Goal: Task Accomplishment & Management: Manage account settings

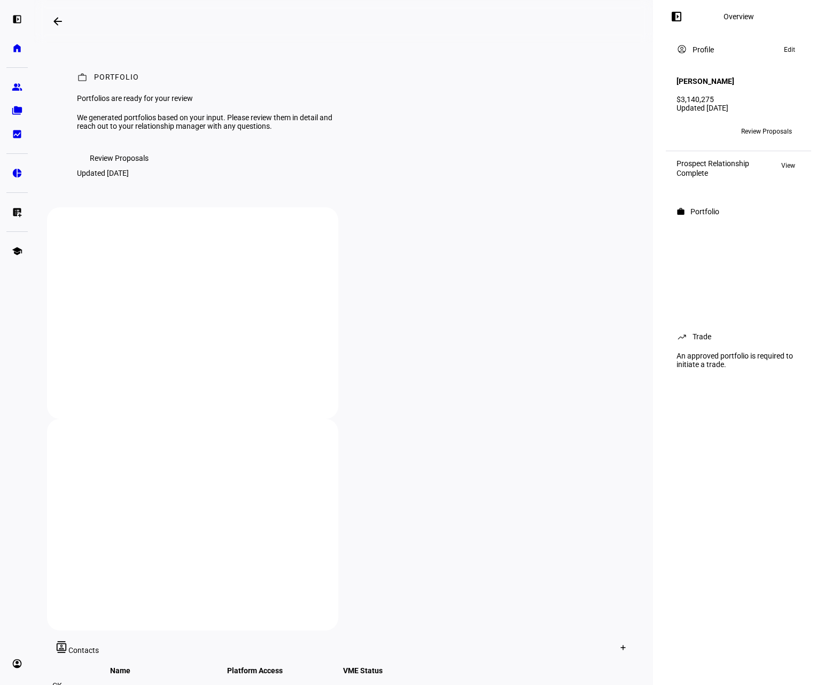
click at [117, 169] on span "Review Proposals" at bounding box center [119, 158] width 59 height 21
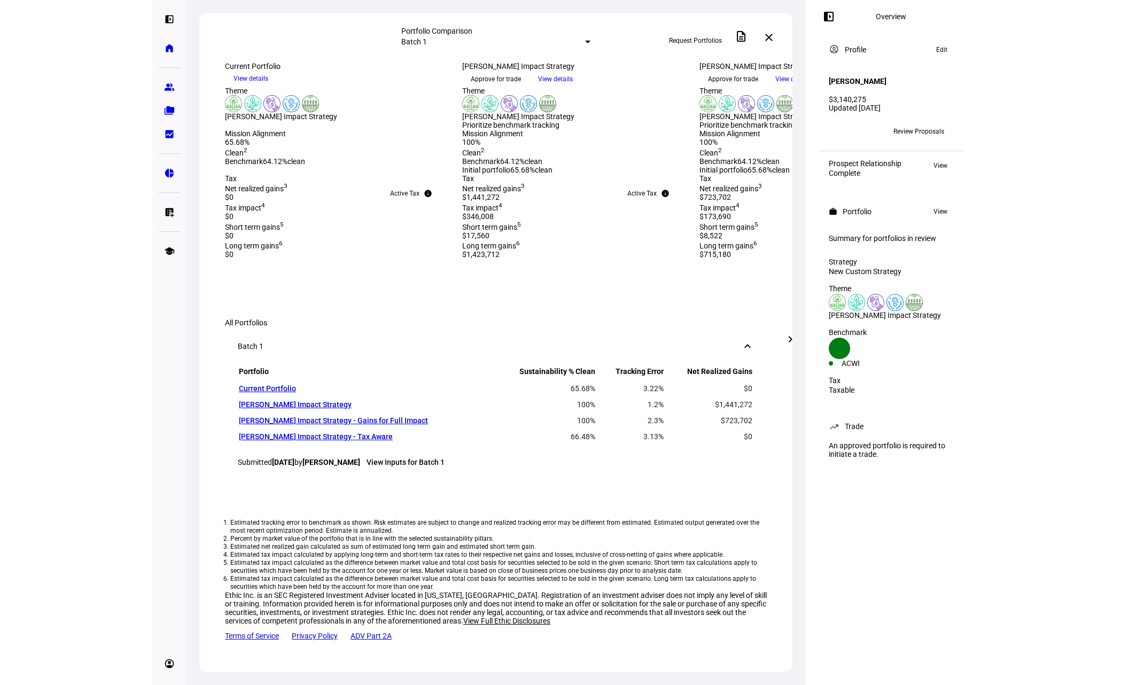
scroll to position [481, 0]
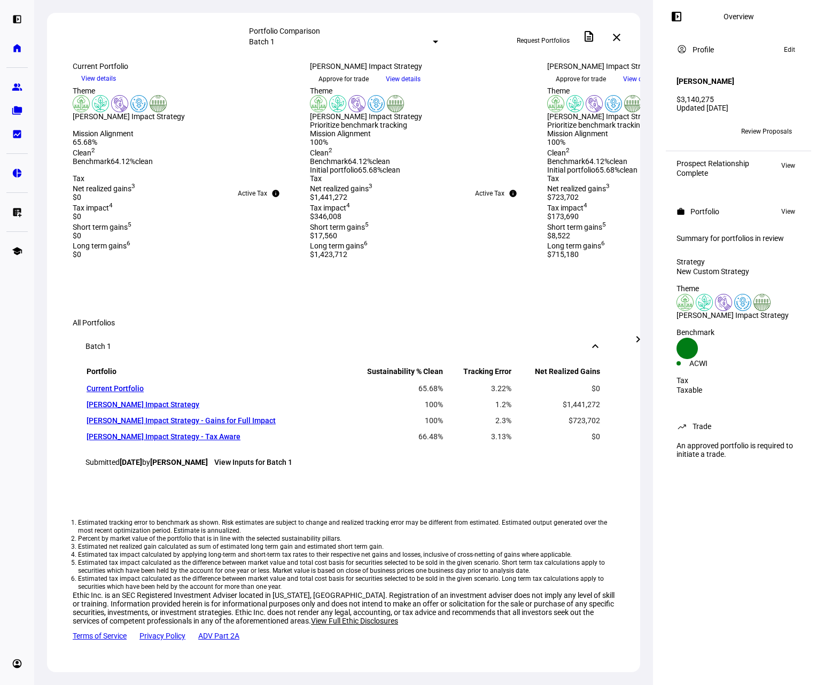
click at [636, 344] on mat-icon "chevron_right" at bounding box center [638, 339] width 13 height 13
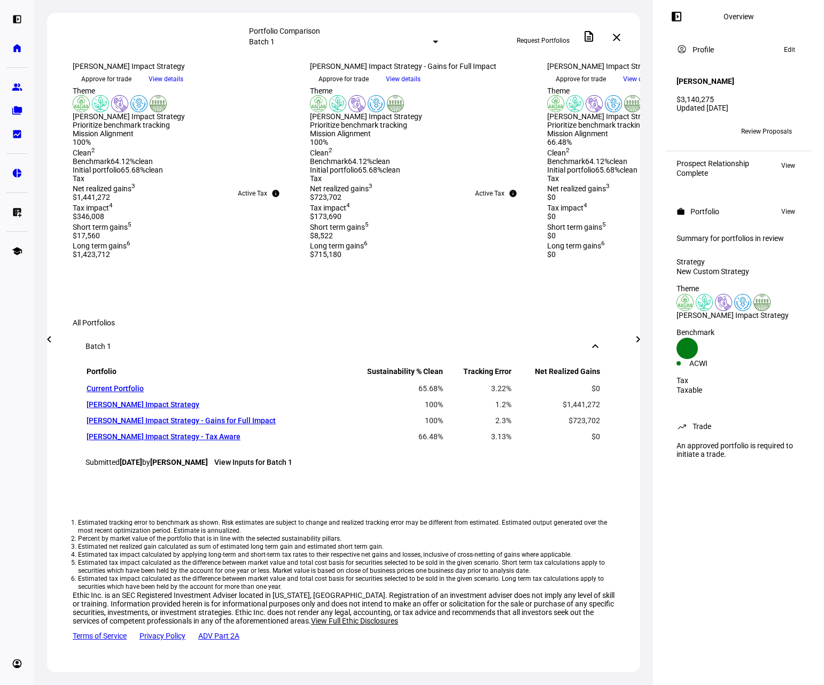
click at [637, 344] on mat-icon "chevron_right" at bounding box center [638, 339] width 13 height 13
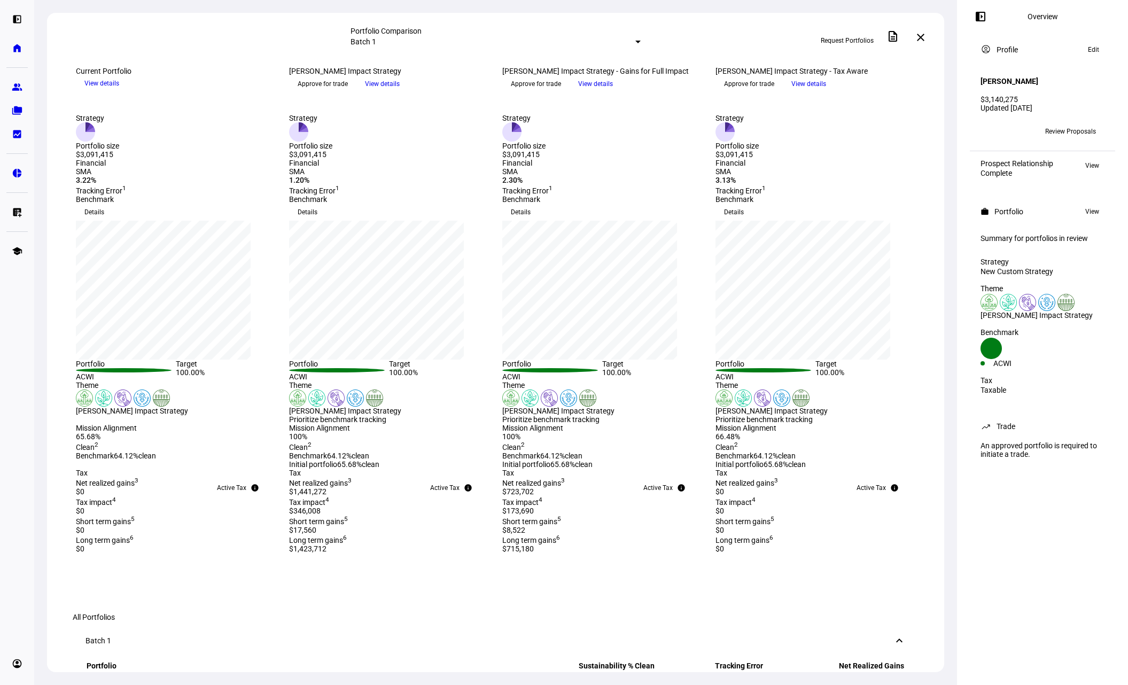
scroll to position [53, 0]
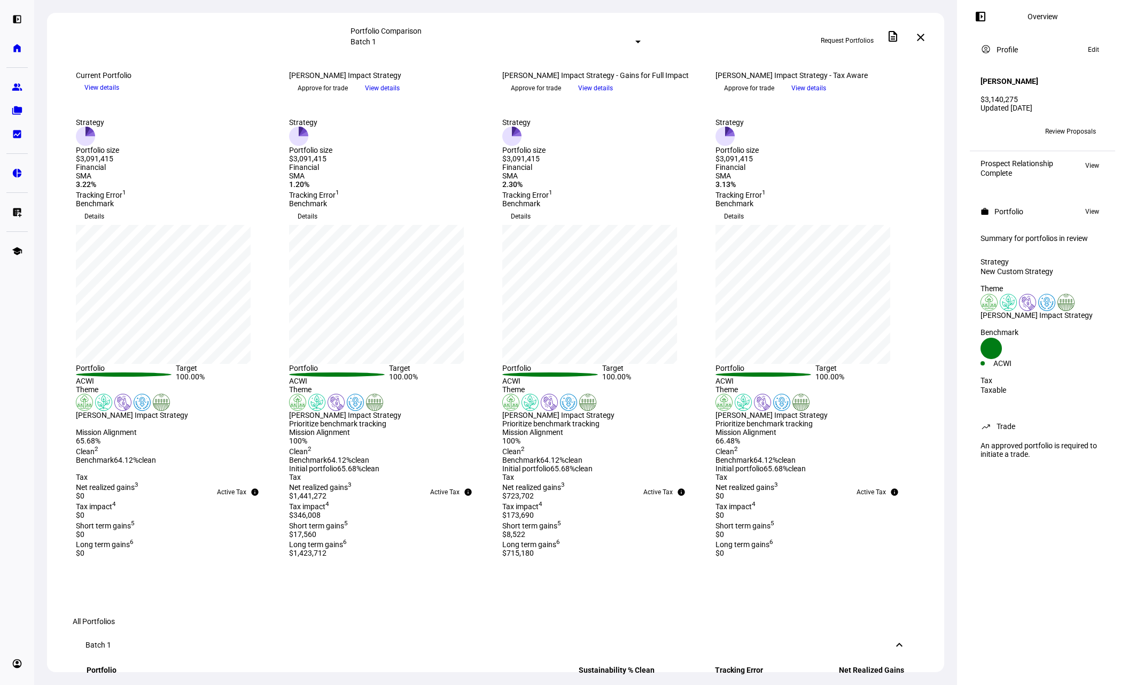
click at [427, 46] on div "Batch 1" at bounding box center [496, 41] width 290 height 13
click at [636, 41] on div at bounding box center [638, 42] width 5 height 3
click at [513, 41] on div at bounding box center [564, 342] width 1128 height 685
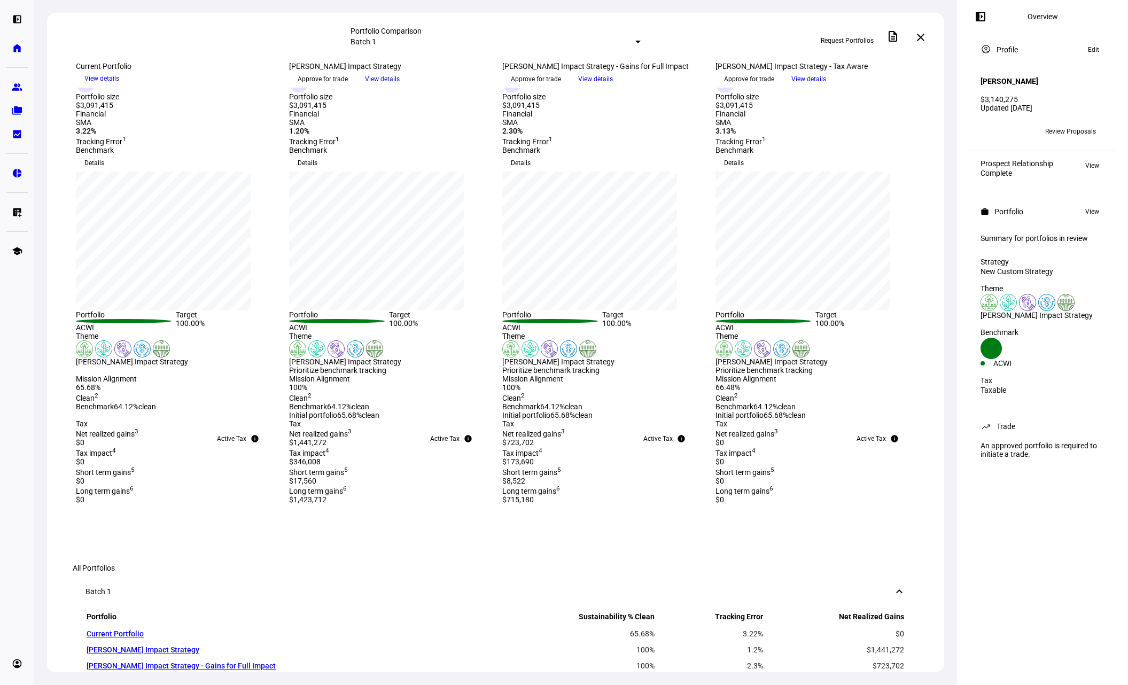
scroll to position [0, 0]
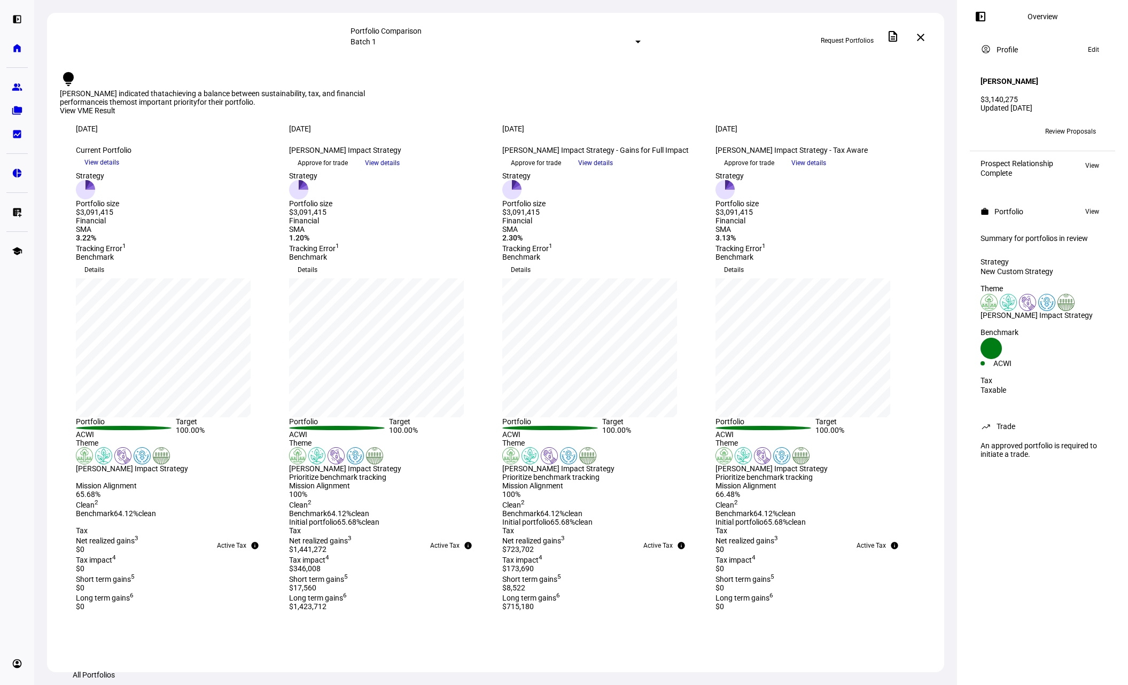
click at [775, 172] on span "Approve for trade" at bounding box center [749, 162] width 50 height 17
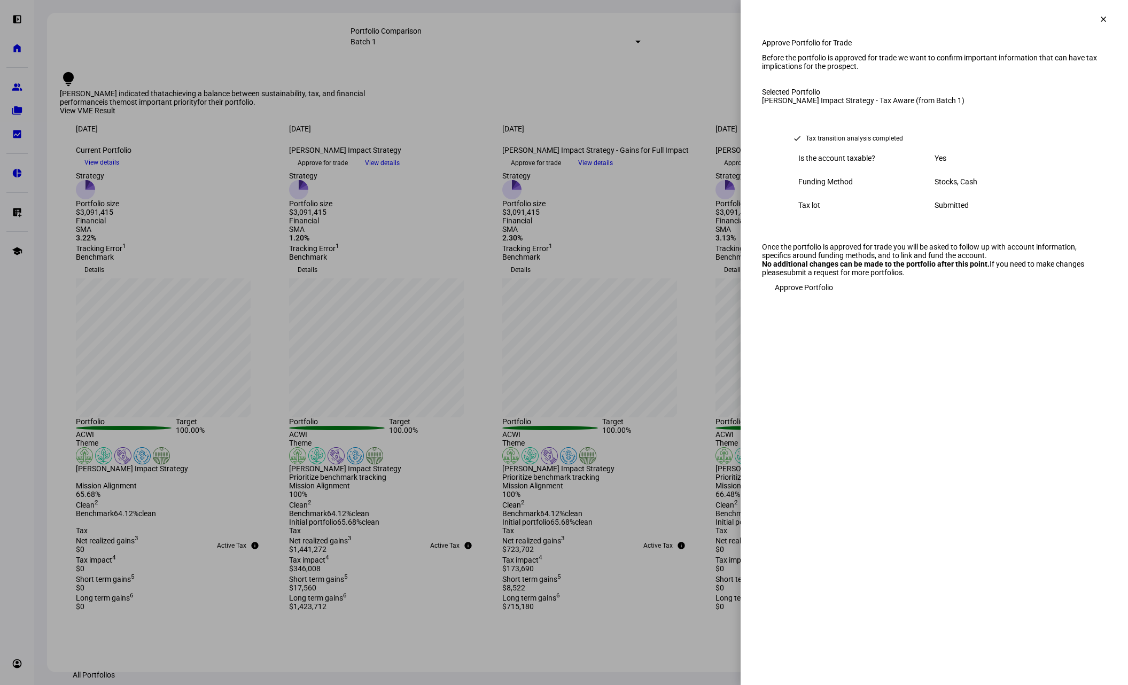
click at [808, 298] on span "Approve Portfolio" at bounding box center [804, 287] width 58 height 21
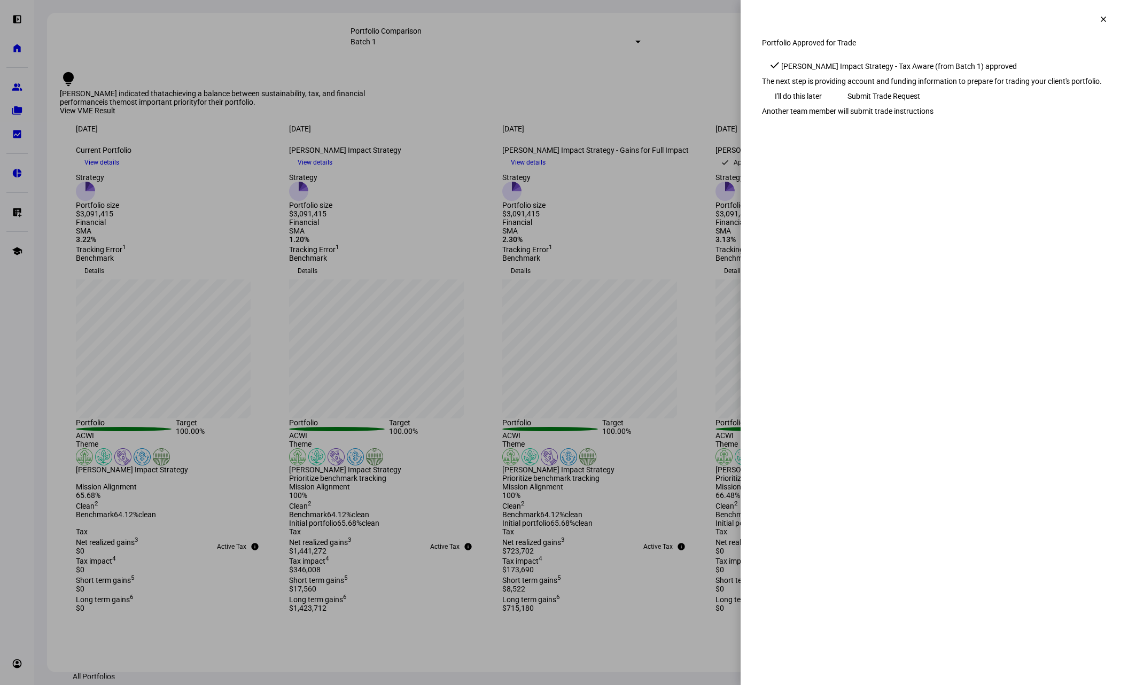
click at [824, 107] on span "Submit Trade Request" at bounding box center [884, 96] width 73 height 21
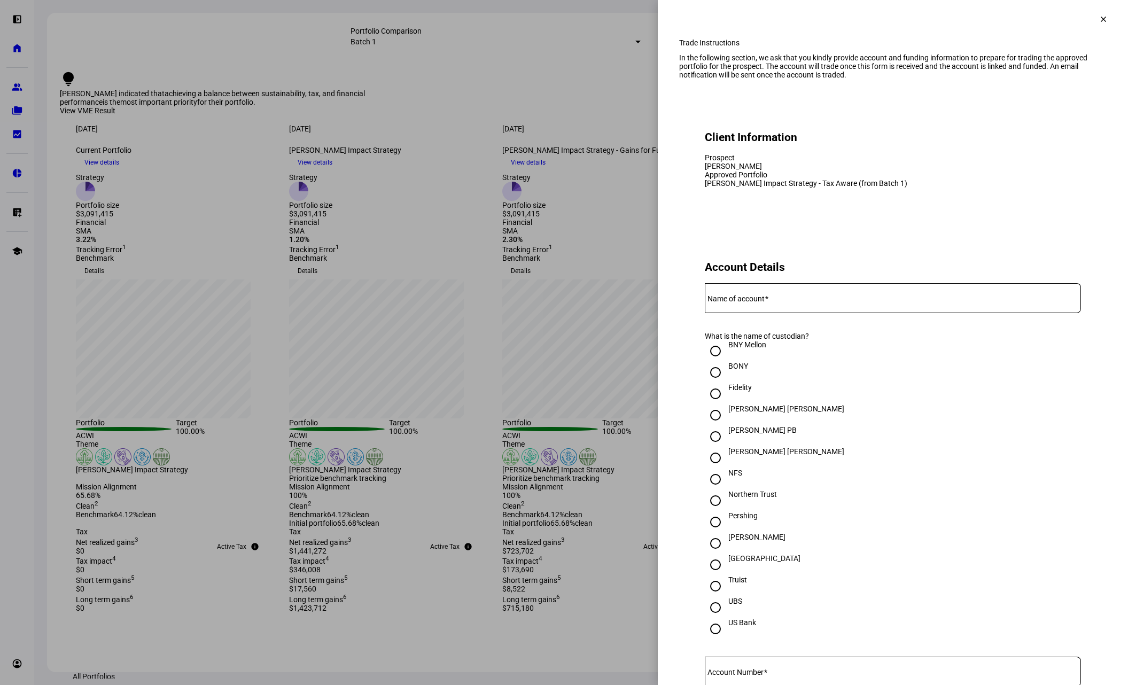
click at [824, 21] on span at bounding box center [1104, 19] width 26 height 26
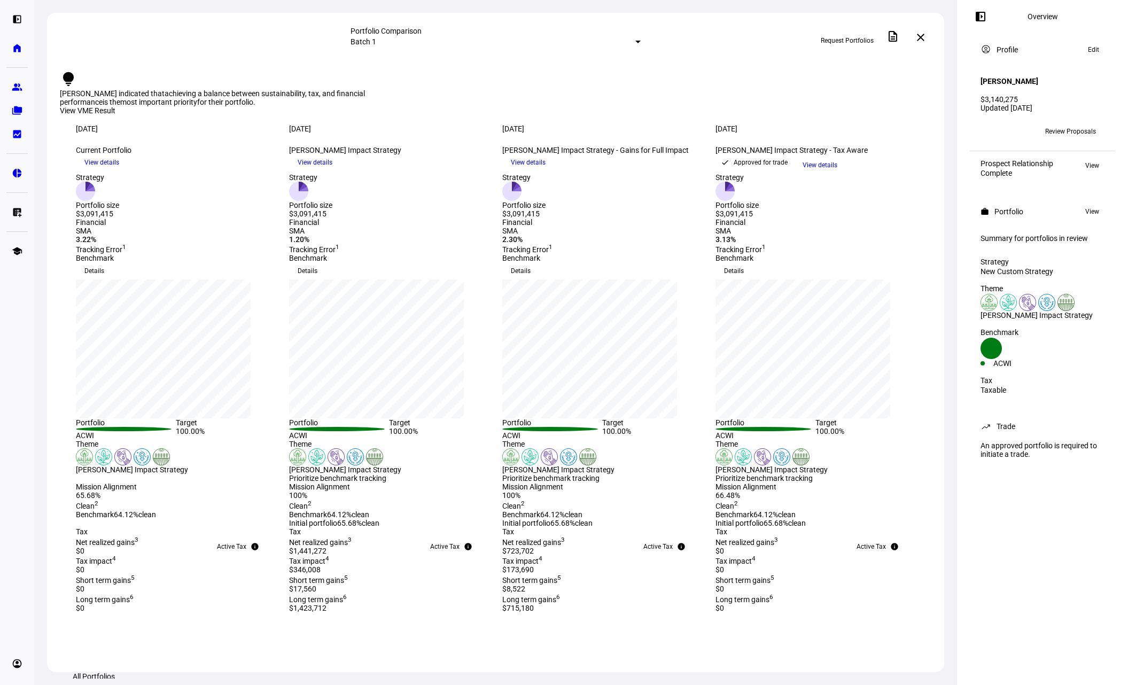
click at [759, 32] on div "Request Portfolios description close" at bounding box center [786, 38] width 291 height 24
click at [9, 48] on link "home Home" at bounding box center [16, 47] width 21 height 21
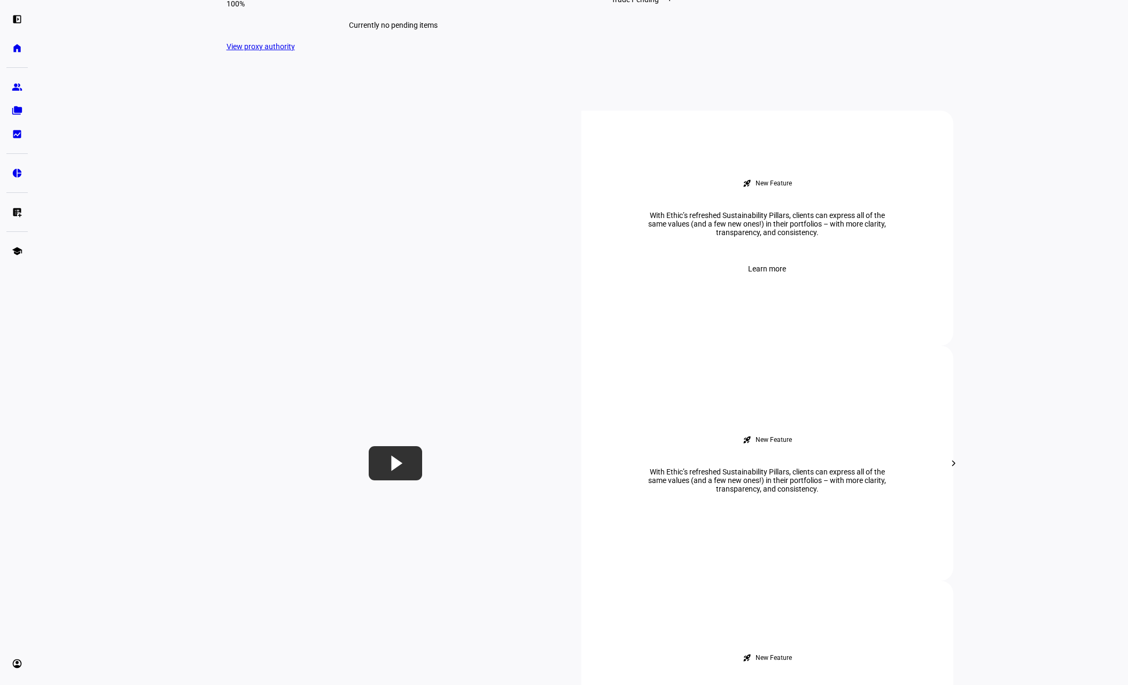
scroll to position [214, 0]
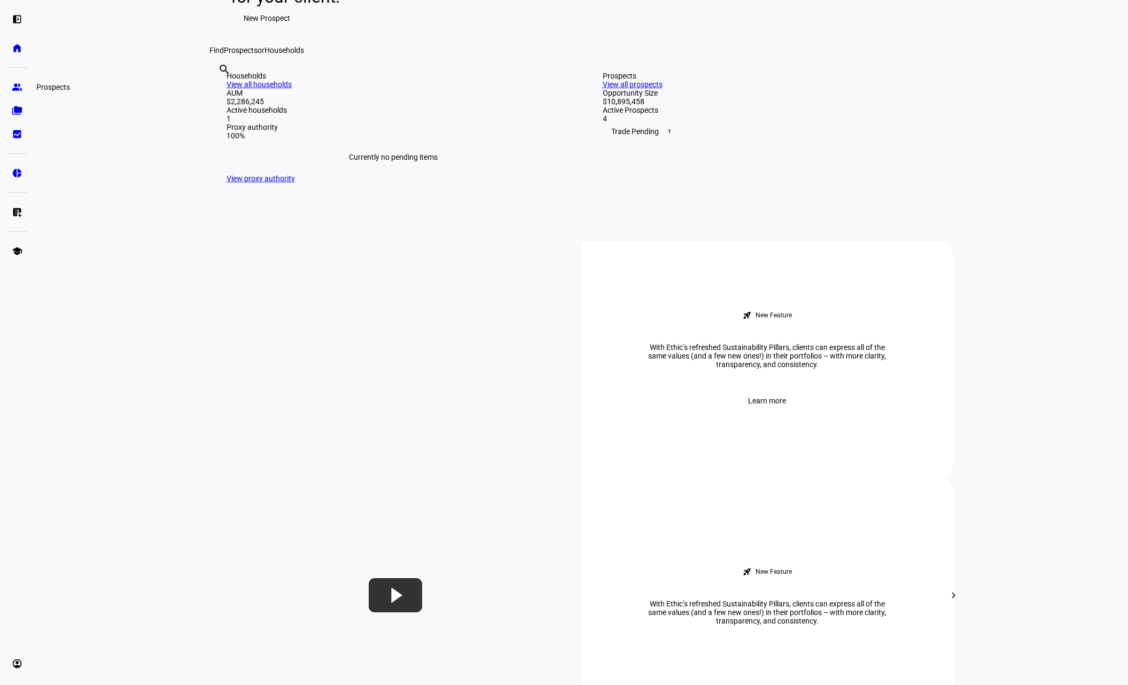
click at [14, 88] on eth-mat-symbol "group" at bounding box center [17, 87] width 11 height 11
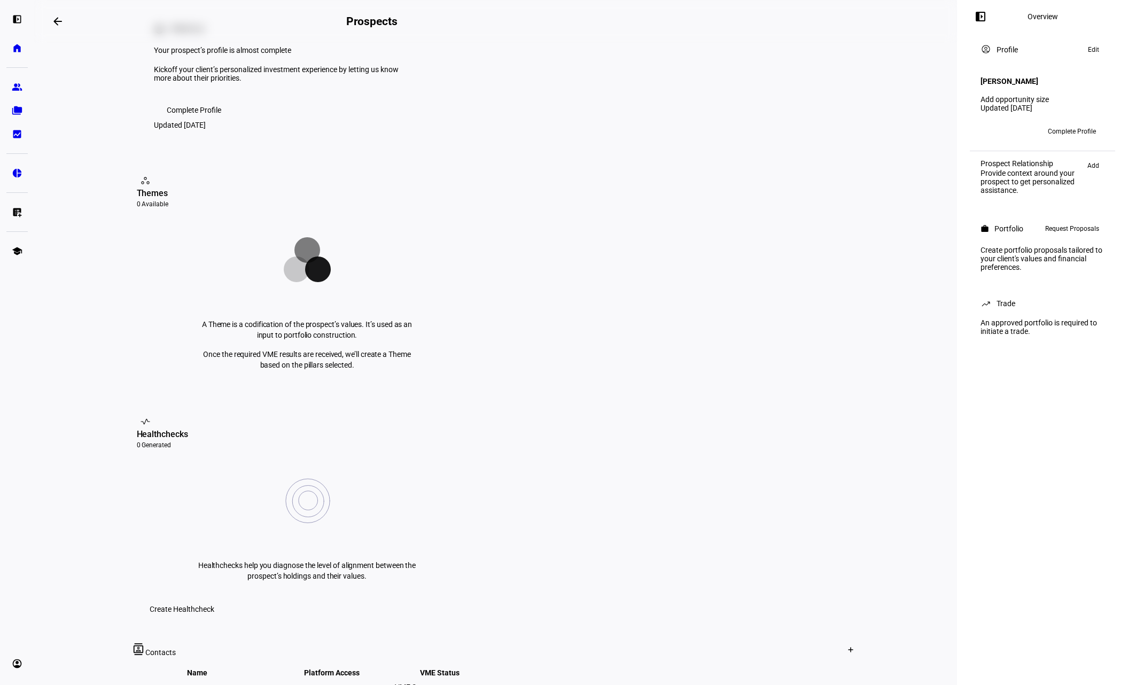
scroll to position [267, 0]
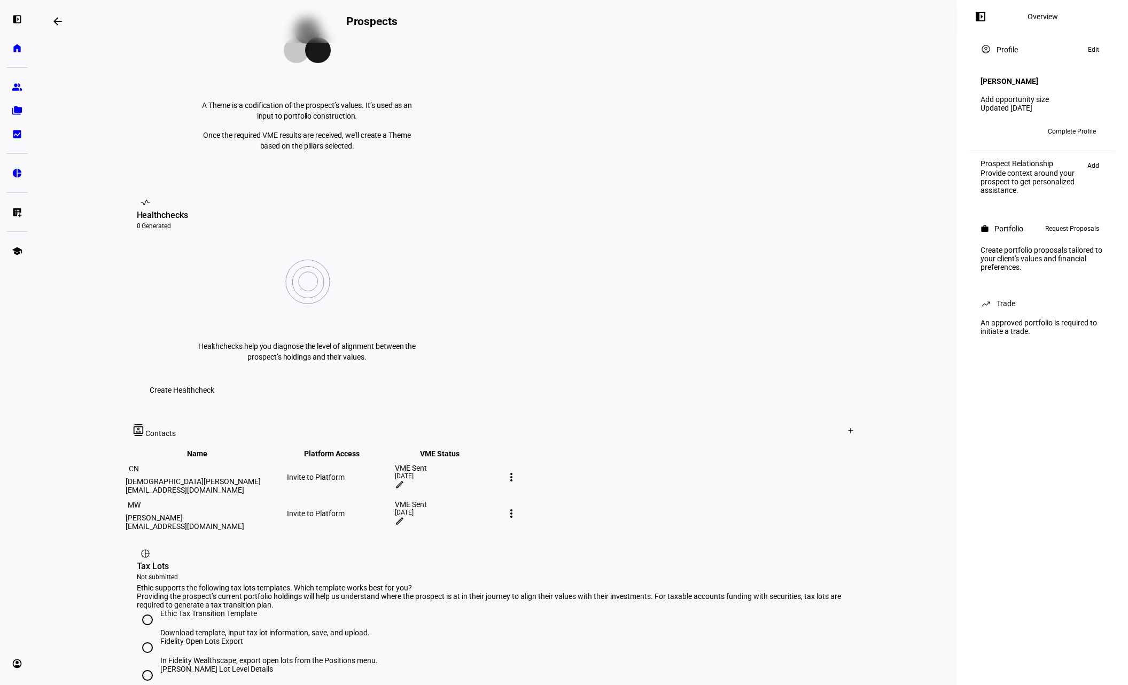
click at [520, 469] on div "more_vert" at bounding box center [511, 477] width 17 height 17
click at [824, 316] on div at bounding box center [564, 342] width 1128 height 685
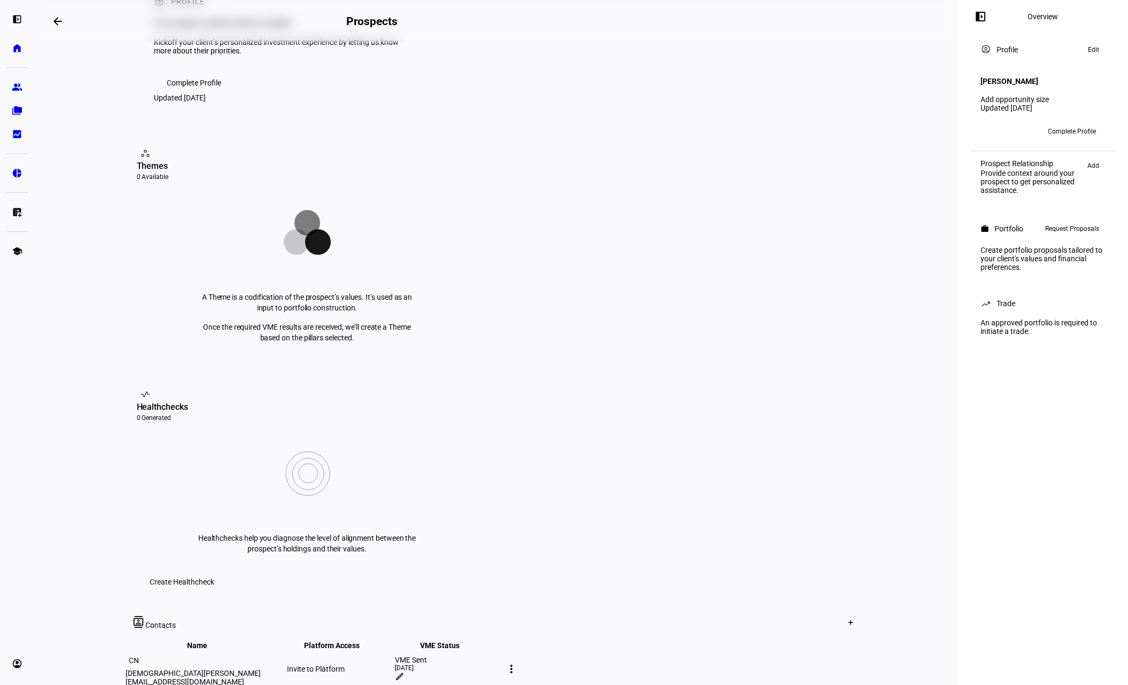
scroll to position [72, 0]
